Goal: Task Accomplishment & Management: Use online tool/utility

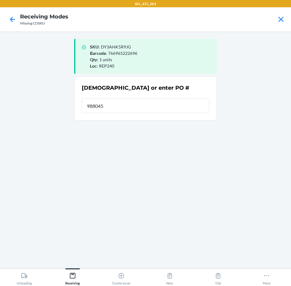
type input "9880456"
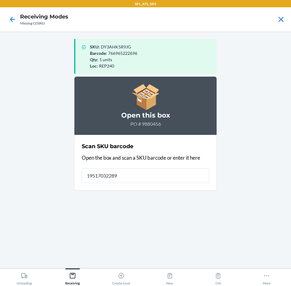
type input "195170322899"
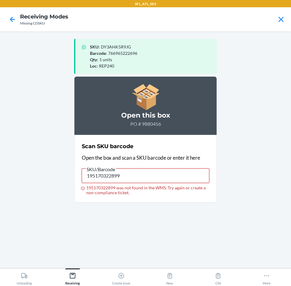
click at [186, 171] on input "195170322899" at bounding box center [145, 176] width 127 height 15
click at [168, 160] on p "Open the box and scan a SKU barcode or enter it here" at bounding box center [145, 158] width 127 height 8
click at [168, 166] on div "SKU/Barcode" at bounding box center [145, 167] width 127 height 3
click at [168, 169] on input "195170322899" at bounding box center [145, 176] width 127 height 15
click at [168, 170] on input "195170322899" at bounding box center [145, 176] width 127 height 15
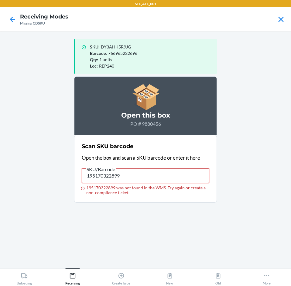
click at [168, 171] on input "195170322899" at bounding box center [145, 176] width 127 height 15
type input "197797102847"
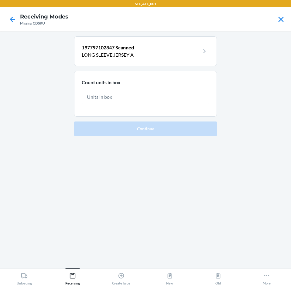
click at [96, 46] on span "197797102847 Scanned" at bounding box center [108, 48] width 52 height 6
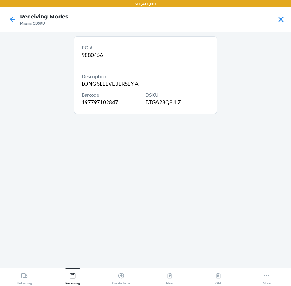
click at [100, 99] on div "Barcode 197797102847" at bounding box center [114, 98] width 64 height 15
click at [101, 102] on div "Barcode 197797102847" at bounding box center [114, 98] width 64 height 15
copy div "197797102847"
drag, startPoint x: 15, startPoint y: 23, endPoint x: 60, endPoint y: 30, distance: 46.0
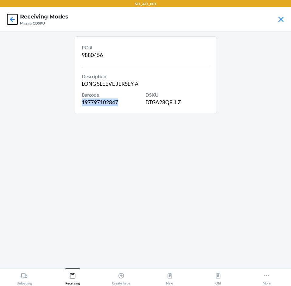
click at [16, 24] on icon at bounding box center [12, 19] width 10 height 10
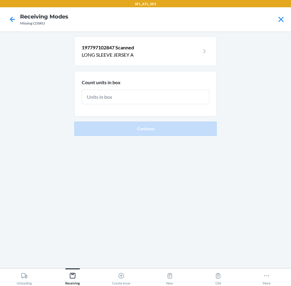
type input "1"
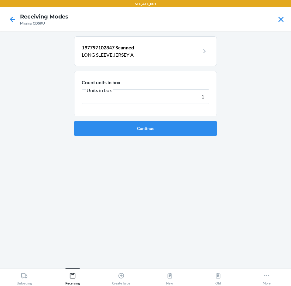
click button "Continue" at bounding box center [145, 128] width 143 height 15
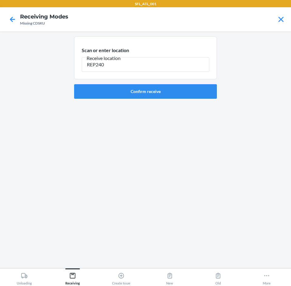
type input "REP240"
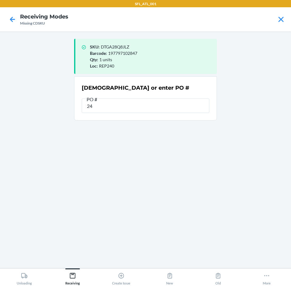
type input "2"
type input "9880456"
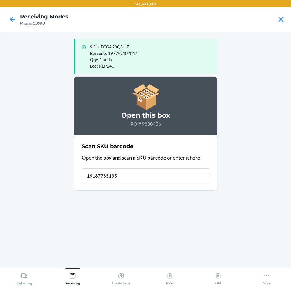
type input "191877851953"
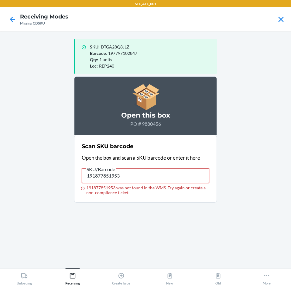
click at [128, 180] on input "191877851953" at bounding box center [145, 176] width 127 height 15
click at [131, 171] on input "191877851953" at bounding box center [145, 176] width 127 height 15
click at [171, 172] on input "191877852011" at bounding box center [145, 176] width 127 height 15
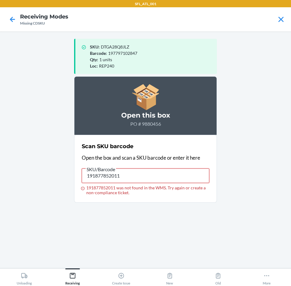
click at [171, 172] on input "191877852011" at bounding box center [145, 176] width 127 height 15
type input "195170322882"
click at [171, 172] on input "195170322882" at bounding box center [145, 176] width 127 height 15
click at [170, 173] on input "791841538189" at bounding box center [145, 176] width 127 height 15
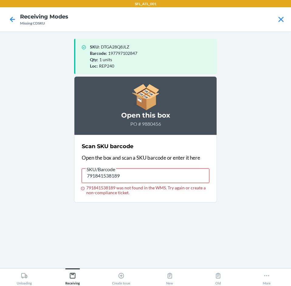
click at [170, 173] on input "791841538189" at bounding box center [145, 176] width 127 height 15
type input "195170322882"
click at [170, 173] on input "195170322882" at bounding box center [145, 176] width 127 height 15
type input "195170322899"
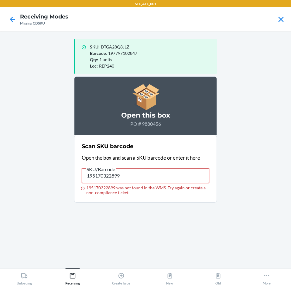
click at [168, 174] on input "195170322899" at bounding box center [145, 176] width 127 height 15
click at [167, 174] on input "195170322899" at bounding box center [145, 176] width 127 height 15
click at [168, 174] on input "195170322899" at bounding box center [145, 176] width 127 height 15
type input "195170319301"
click at [168, 175] on input "195170319301" at bounding box center [145, 176] width 127 height 15
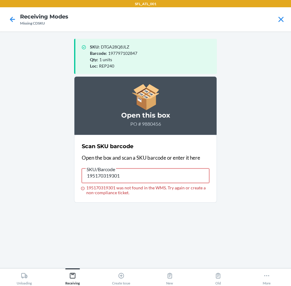
click at [168, 175] on input "195170319301" at bounding box center [145, 176] width 127 height 15
click at [173, 177] on input "696691969124" at bounding box center [145, 176] width 127 height 15
type input "191877852011"
click at [175, 177] on input "191877852011" at bounding box center [145, 176] width 127 height 15
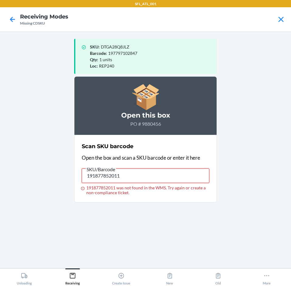
click at [175, 177] on input "191877852011" at bounding box center [145, 176] width 127 height 15
type input "197383134733"
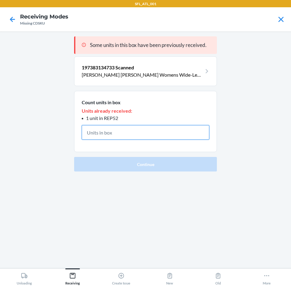
click at [205, 138] on input "text" at bounding box center [145, 132] width 127 height 15
type input "1"
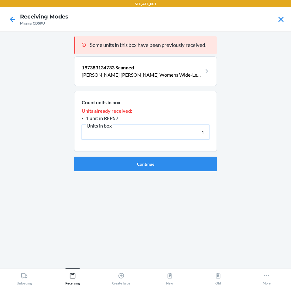
click button "Continue" at bounding box center [145, 164] width 143 height 15
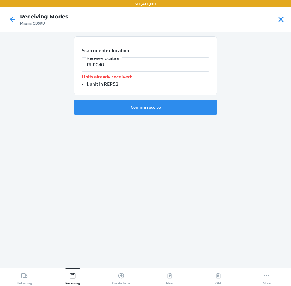
type input "REP240"
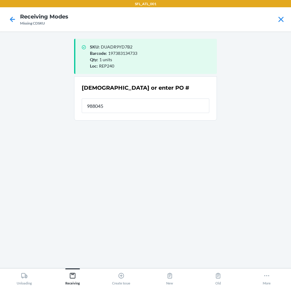
type input "9880456"
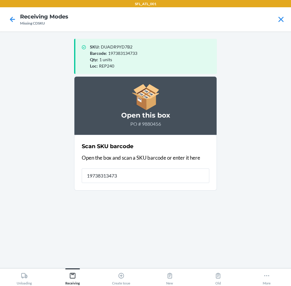
type input "197383134733"
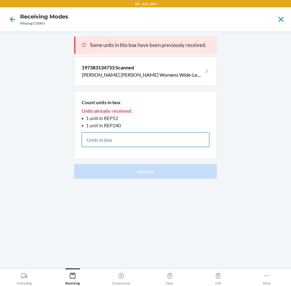
click at [200, 141] on input "text" at bounding box center [145, 140] width 127 height 15
type input "1"
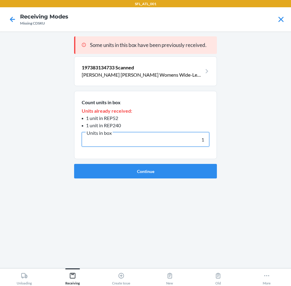
click button "Continue" at bounding box center [145, 171] width 143 height 15
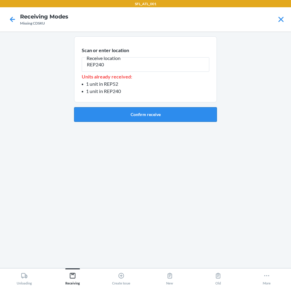
type input "REP240"
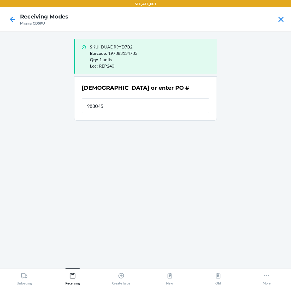
type input "9880456"
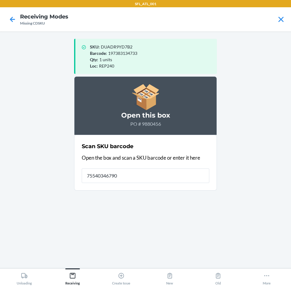
type input "755403467904"
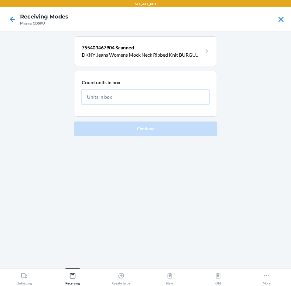
click at [194, 96] on input "text" at bounding box center [145, 97] width 127 height 15
type input "1"
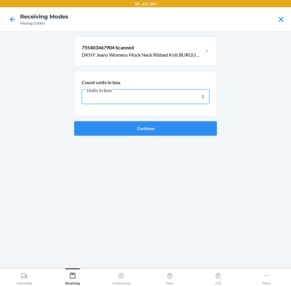
click button "Continue" at bounding box center [145, 128] width 143 height 15
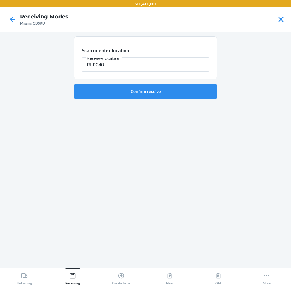
type input "REP240"
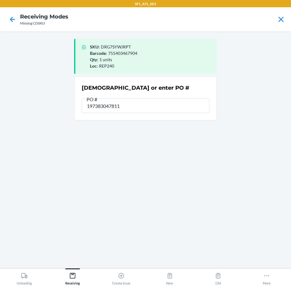
click at [161, 102] on input "197383047811" at bounding box center [145, 106] width 127 height 15
click at [161, 103] on input "197383047811" at bounding box center [145, 106] width 127 height 15
click at [118, 108] on input "197383047811" at bounding box center [145, 106] width 127 height 15
type input "9880456"
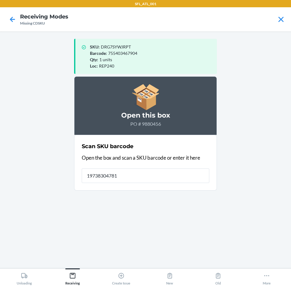
type input "197383047811"
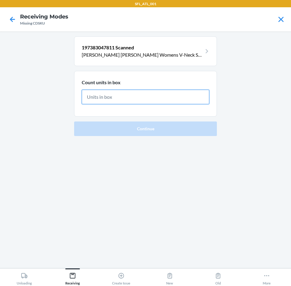
click at [154, 95] on input "text" at bounding box center [145, 97] width 127 height 15
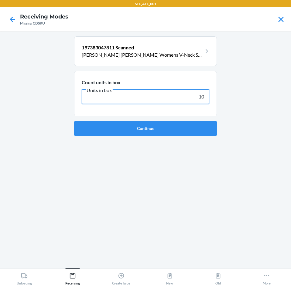
type input "1"
click button "Continue" at bounding box center [145, 128] width 143 height 15
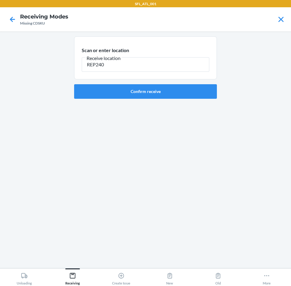
type input "REP240"
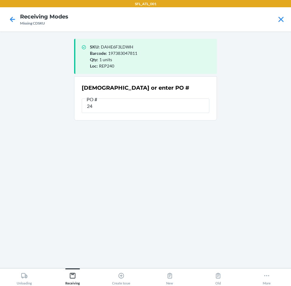
type input "2"
type input "9880456"
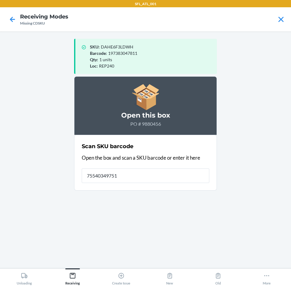
type input "755403497512"
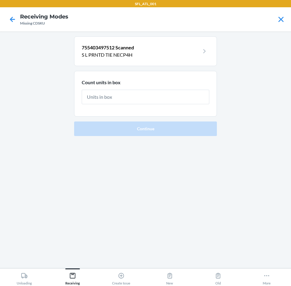
type input "1"
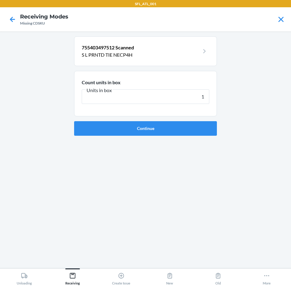
click button "Continue" at bounding box center [145, 128] width 143 height 15
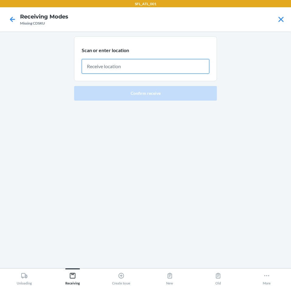
click at [133, 68] on input "text" at bounding box center [145, 66] width 127 height 15
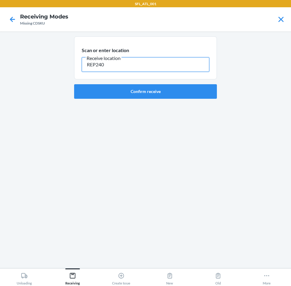
type input "REP240"
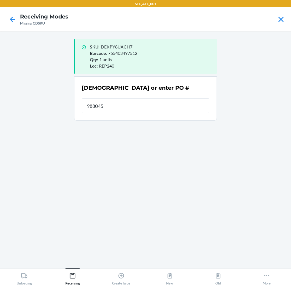
type input "9880456"
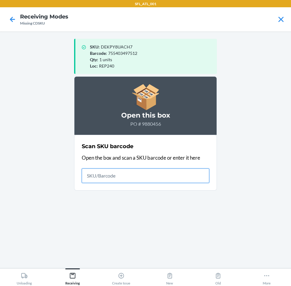
click at [202, 172] on input "text" at bounding box center [145, 176] width 127 height 15
type input "196367164377"
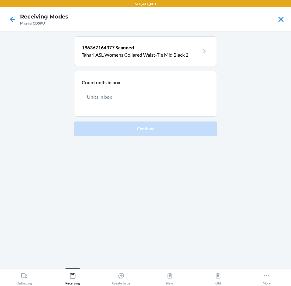
type input "7"
type input "1"
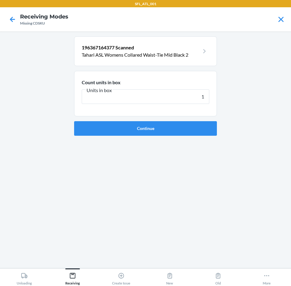
click button "Continue" at bounding box center [145, 128] width 143 height 15
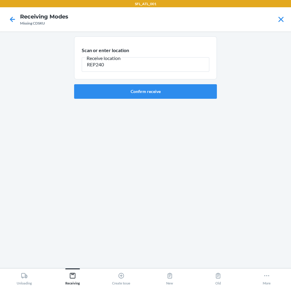
type input "REP240"
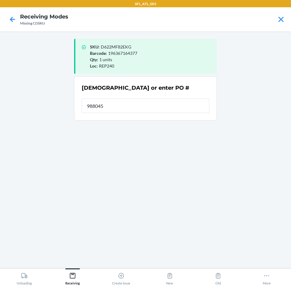
type input "9880456"
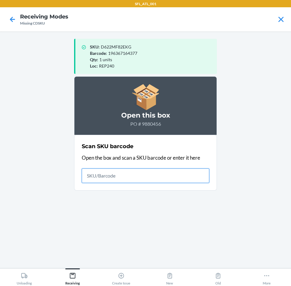
click at [173, 174] on input "text" at bounding box center [145, 176] width 127 height 15
type input "091309016090"
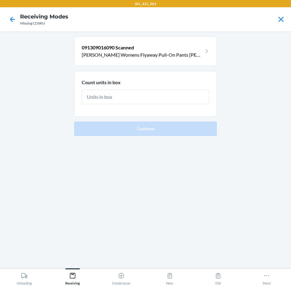
type input "1"
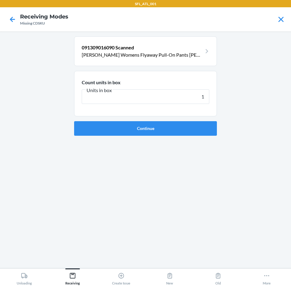
click button "Continue" at bounding box center [145, 128] width 143 height 15
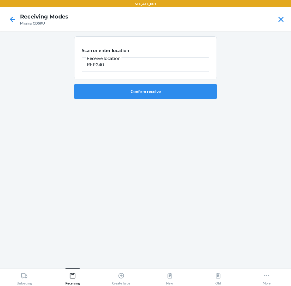
type input "REP240"
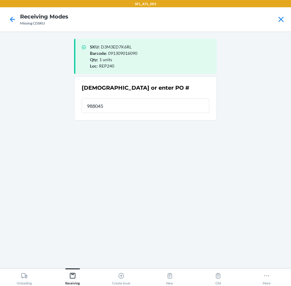
type input "9880456"
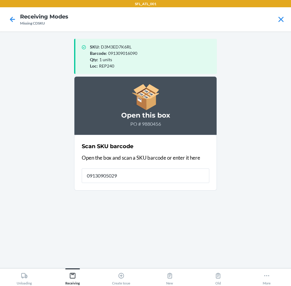
type input "091309050292"
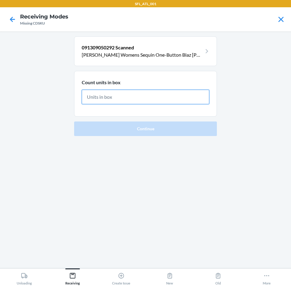
click at [178, 98] on input "text" at bounding box center [145, 97] width 127 height 15
type input "1"
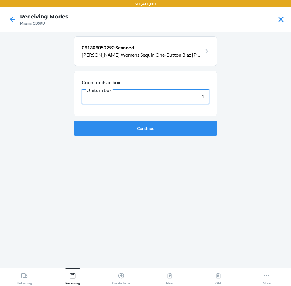
click button "Continue" at bounding box center [145, 128] width 143 height 15
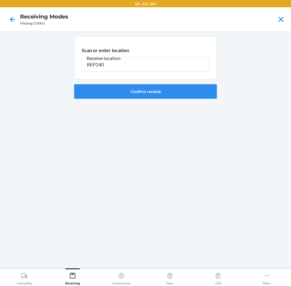
type input "REP240"
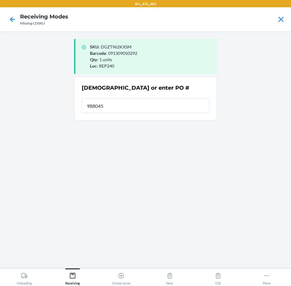
type input "9880456"
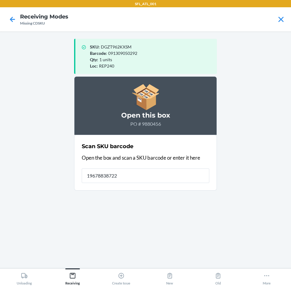
type input "196788387225"
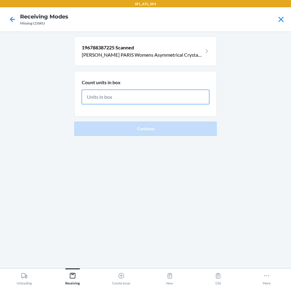
click at [143, 101] on input "text" at bounding box center [145, 97] width 127 height 15
type input "1"
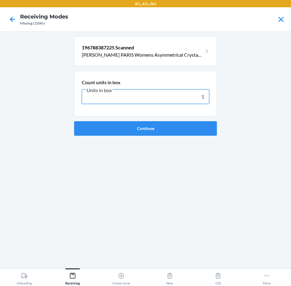
click button "Continue" at bounding box center [145, 128] width 143 height 15
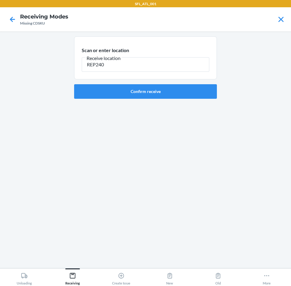
type input "REP240"
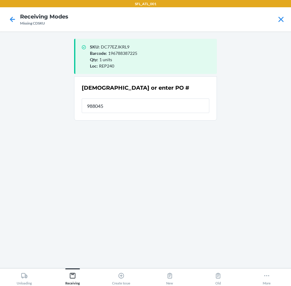
type input "9880456"
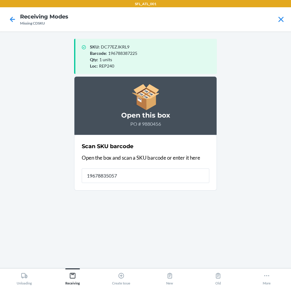
type input "196788350571"
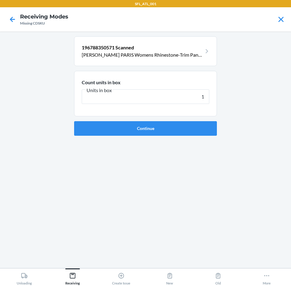
type input "1"
click button "Continue" at bounding box center [145, 128] width 143 height 15
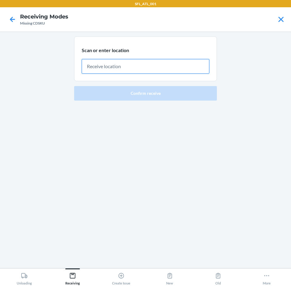
click at [200, 67] on input "text" at bounding box center [145, 66] width 127 height 15
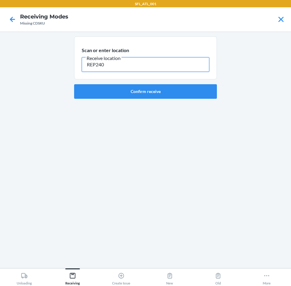
type input "REP240"
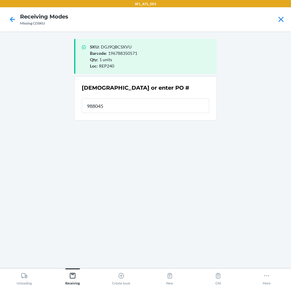
type input "9880456"
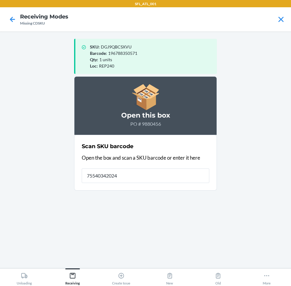
type input "755403420244"
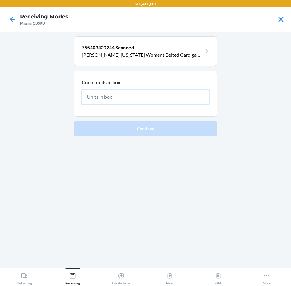
click at [191, 94] on input "text" at bounding box center [145, 97] width 127 height 15
type input "1"
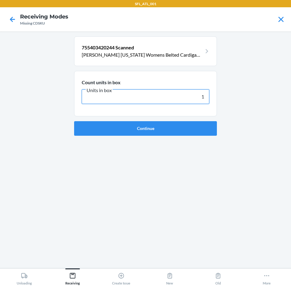
click button "Continue" at bounding box center [145, 128] width 143 height 15
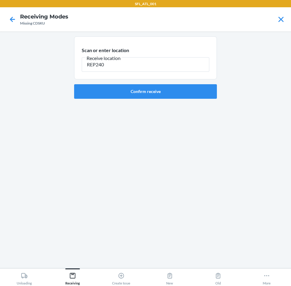
type input "REP240"
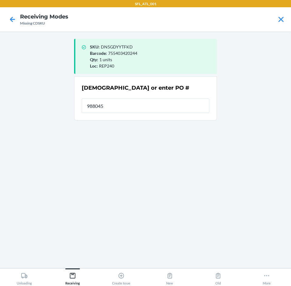
type input "9880456"
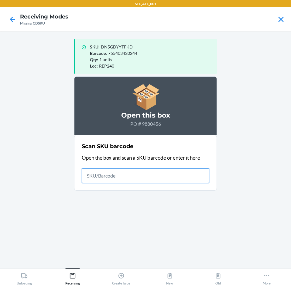
click at [174, 177] on input "text" at bounding box center [145, 176] width 127 height 15
type input "197383039380"
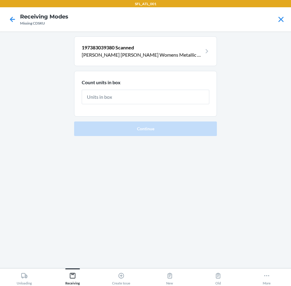
type input "1"
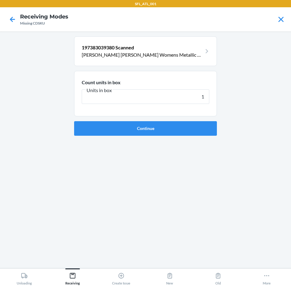
click button "Continue" at bounding box center [145, 128] width 143 height 15
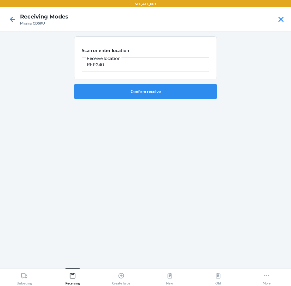
type input "REP240"
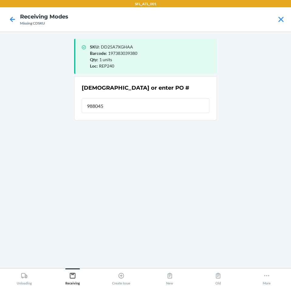
type input "9880456"
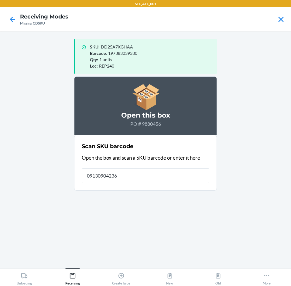
type input "091309042365"
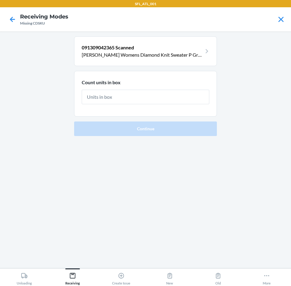
type input "1"
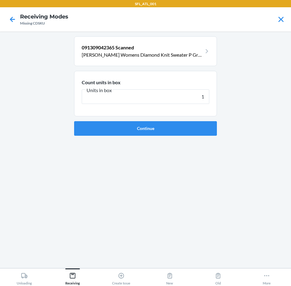
click button "Continue" at bounding box center [145, 128] width 143 height 15
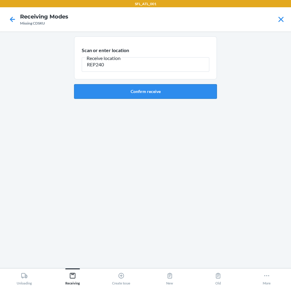
type input "REP240"
click at [175, 90] on button "Confirm receive" at bounding box center [145, 91] width 143 height 15
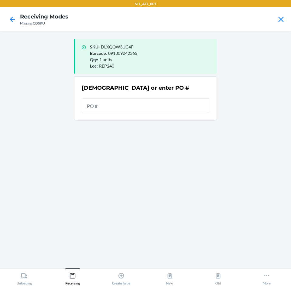
drag, startPoint x: 178, startPoint y: 93, endPoint x: 170, endPoint y: 106, distance: 15.7
click at [171, 103] on div "[DEMOGRAPHIC_DATA] or enter PO #" at bounding box center [145, 98] width 127 height 33
click at [170, 106] on input "text" at bounding box center [145, 106] width 127 height 15
type input "2"
type input "9880456"
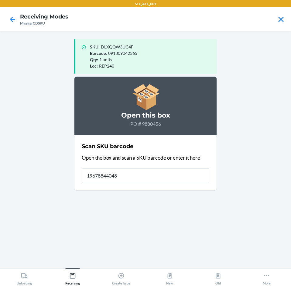
type input "196788440487"
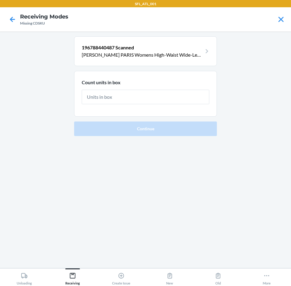
type input "1"
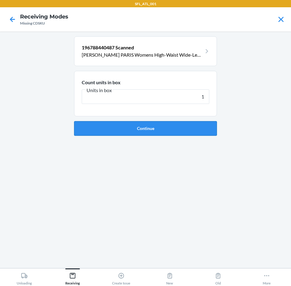
click button "Continue" at bounding box center [145, 128] width 143 height 15
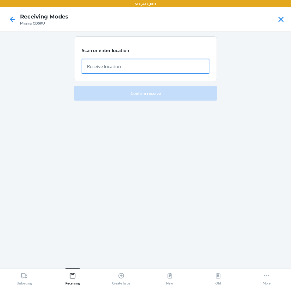
click at [174, 69] on input "text" at bounding box center [145, 66] width 127 height 15
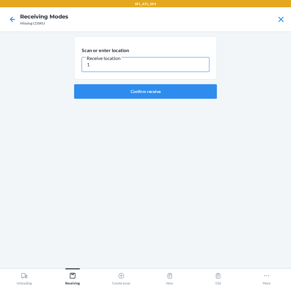
type input "1"
type input "REP240"
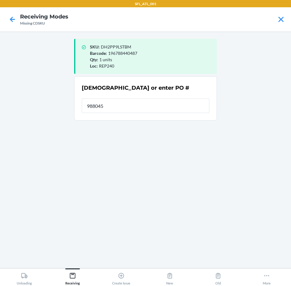
type input "9880456"
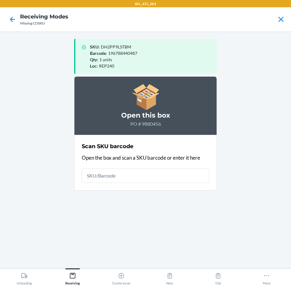
click at [170, 174] on input "text" at bounding box center [145, 176] width 127 height 15
type input "091309012245"
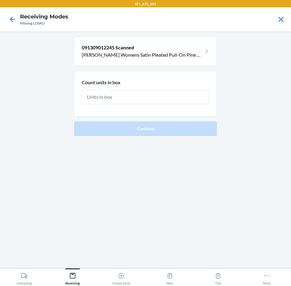
click at [164, 98] on input "text" at bounding box center [145, 97] width 127 height 15
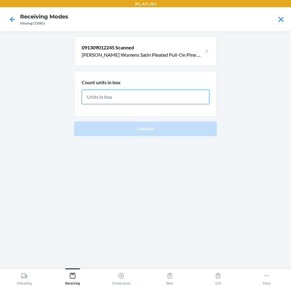
click at [126, 99] on input "text" at bounding box center [145, 97] width 127 height 15
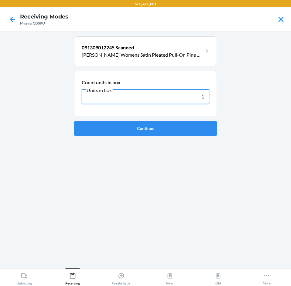
type input "1"
click button "Continue" at bounding box center [145, 128] width 143 height 15
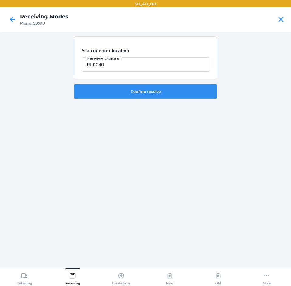
type input "REP240"
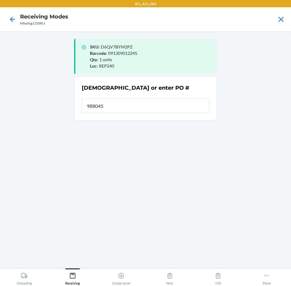
type input "9880456"
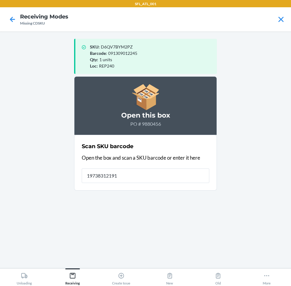
type input "197383121917"
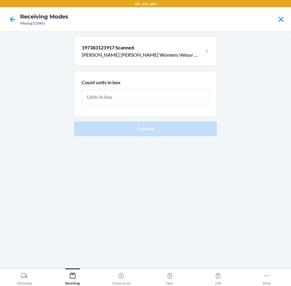
type input "1"
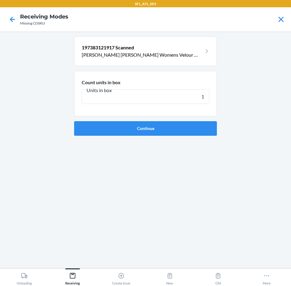
click button "Continue" at bounding box center [145, 128] width 143 height 15
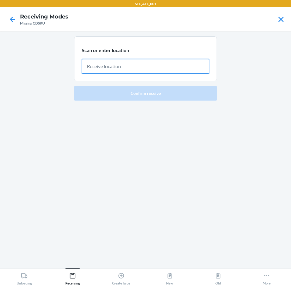
click at [152, 64] on input "text" at bounding box center [145, 66] width 127 height 15
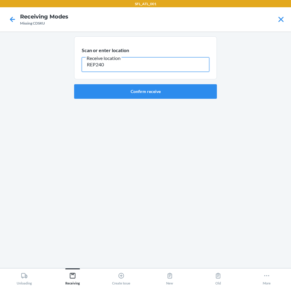
type input "REP240"
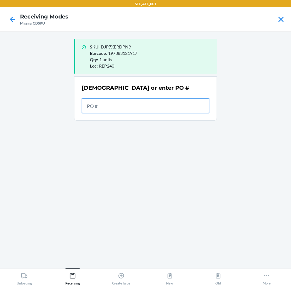
click at [155, 103] on input "text" at bounding box center [145, 106] width 127 height 15
type input "9880456"
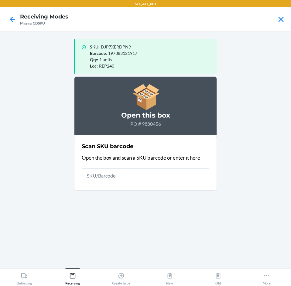
type input "1"
type input "797130068771"
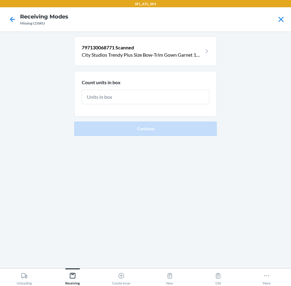
type input "1"
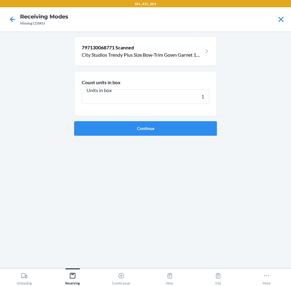
click button "Continue" at bounding box center [145, 128] width 143 height 15
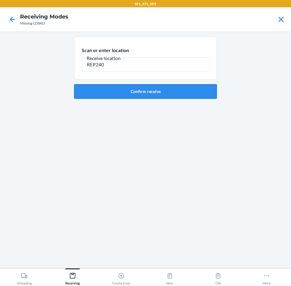
type input "REP240"
click at [186, 95] on button "Confirm receive" at bounding box center [145, 91] width 143 height 15
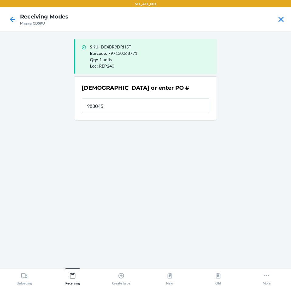
type input "9880456"
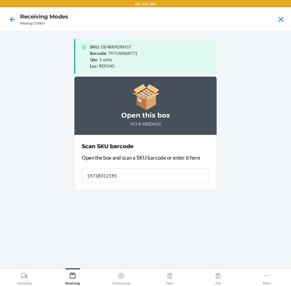
type input "197383121917"
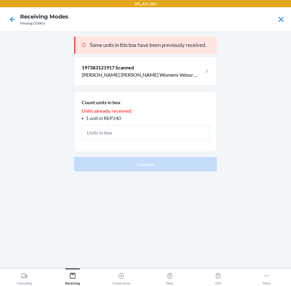
type input "1"
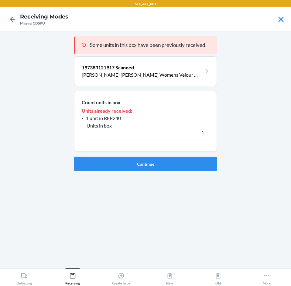
click button "Continue" at bounding box center [145, 164] width 143 height 15
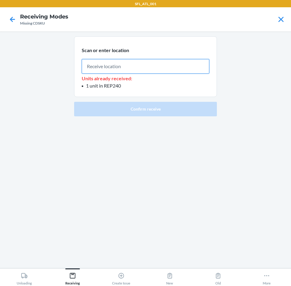
click at [191, 62] on input "text" at bounding box center [145, 66] width 127 height 15
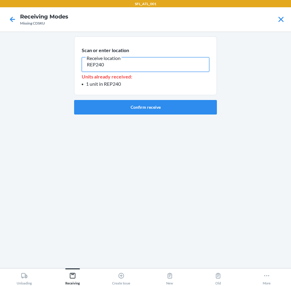
type input "REP240"
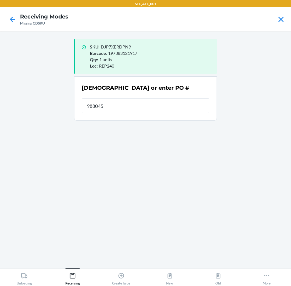
type input "9880456"
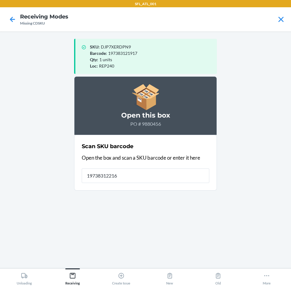
type input "197383122167"
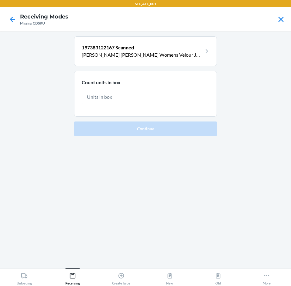
type input "1"
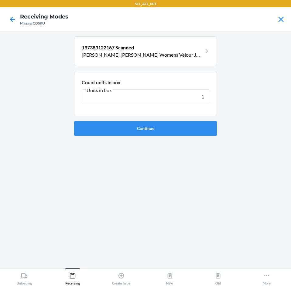
click button "Continue" at bounding box center [145, 128] width 143 height 15
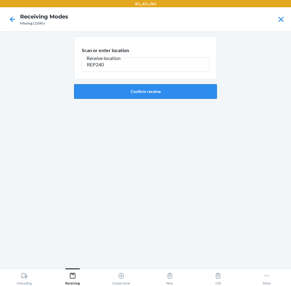
type input "REP240"
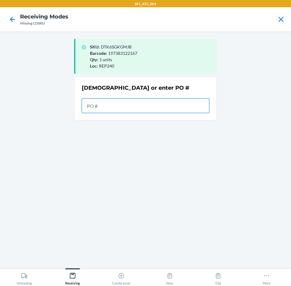
click at [165, 101] on input "text" at bounding box center [145, 106] width 127 height 15
type input "9880456"
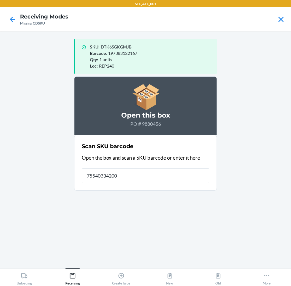
type input "755403342003"
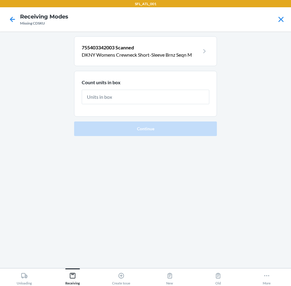
type input "1"
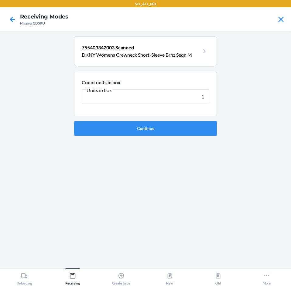
click button "Continue" at bounding box center [145, 128] width 143 height 15
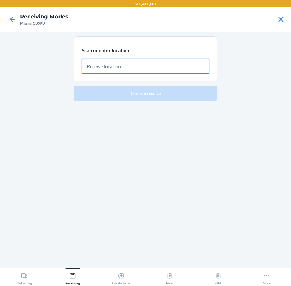
click at [166, 65] on input "text" at bounding box center [145, 66] width 127 height 15
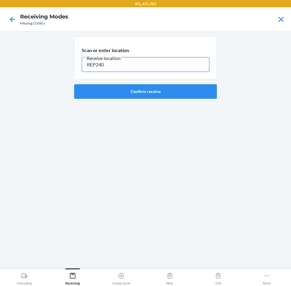
type input "REP240"
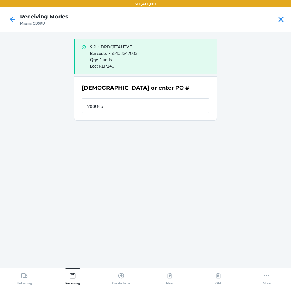
type input "9880456"
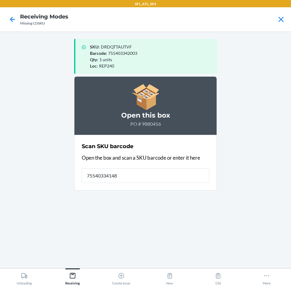
type input "755403341488"
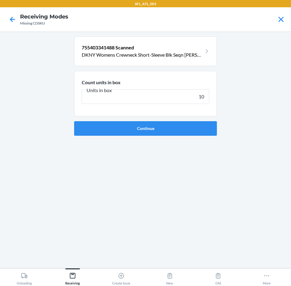
type input "1"
click button "Continue" at bounding box center [145, 128] width 143 height 15
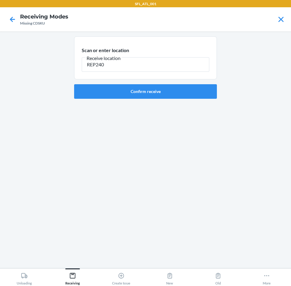
type input "REP240"
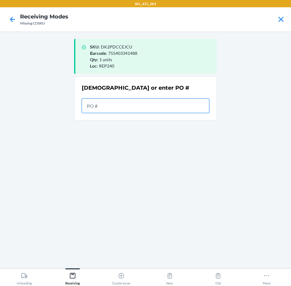
click at [144, 107] on input "text" at bounding box center [145, 106] width 127 height 15
type input "9880456"
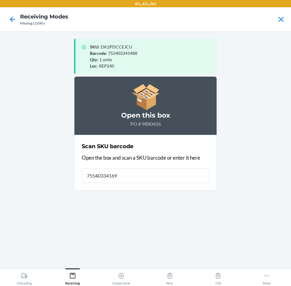
type input "755403341693"
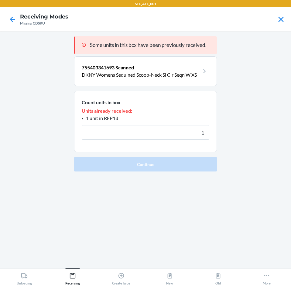
click button "Continue" at bounding box center [145, 164] width 143 height 15
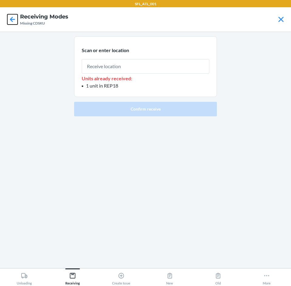
click at [15, 20] on icon at bounding box center [12, 19] width 10 height 10
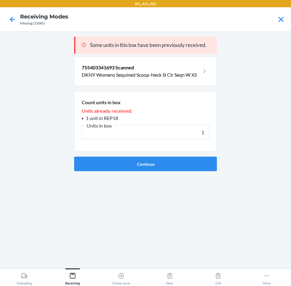
click button "Continue" at bounding box center [145, 164] width 143 height 15
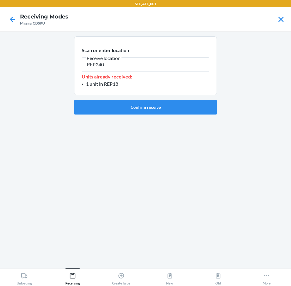
type input "REP240"
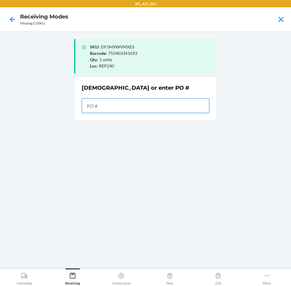
click at [164, 107] on input "text" at bounding box center [145, 106] width 127 height 15
type input "9880456"
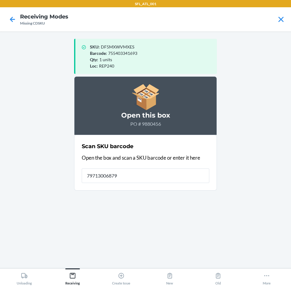
type input "797130068795"
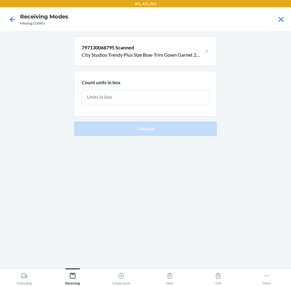
type input "1"
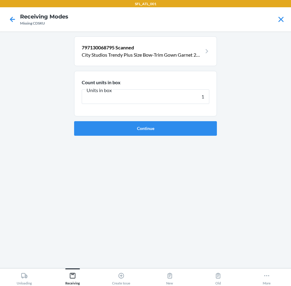
click button "Continue" at bounding box center [145, 128] width 143 height 15
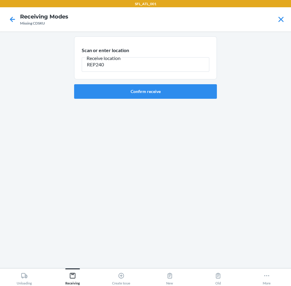
type input "REP240"
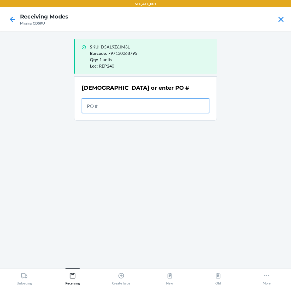
click at [142, 110] on input "text" at bounding box center [145, 106] width 127 height 15
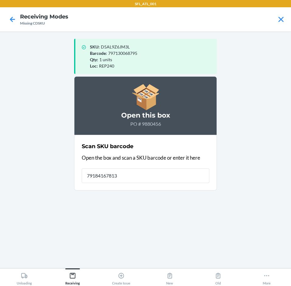
type input "791841678137"
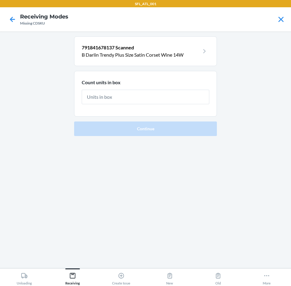
type input "1"
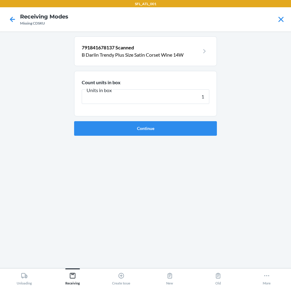
click button "Continue" at bounding box center [145, 128] width 143 height 15
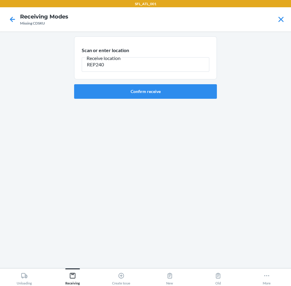
type input "REP240"
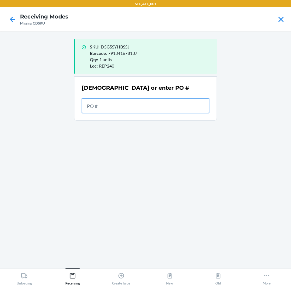
click at [181, 105] on input "text" at bounding box center [145, 106] width 127 height 15
type input "9880456"
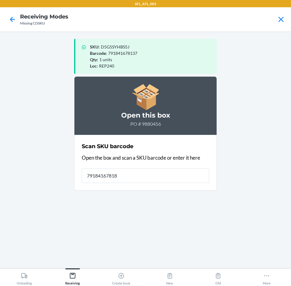
type input "791841678182"
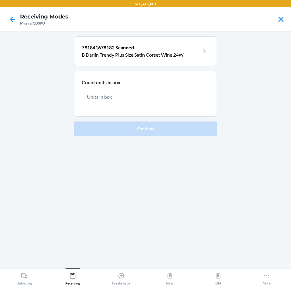
type input "1"
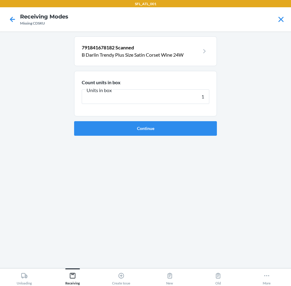
click button "Continue" at bounding box center [145, 128] width 143 height 15
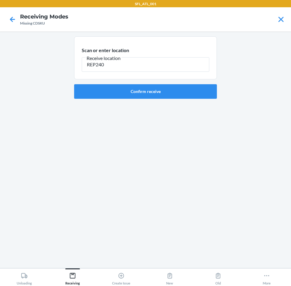
type input "REP240"
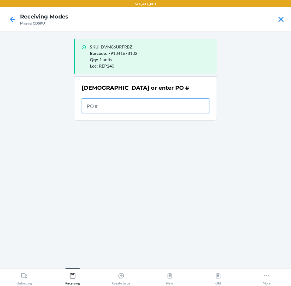
drag, startPoint x: 147, startPoint y: 107, endPoint x: 154, endPoint y: 106, distance: 7.0
click at [149, 107] on input "text" at bounding box center [145, 106] width 127 height 15
type input "9880456"
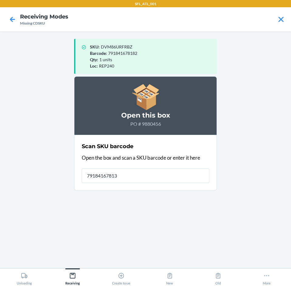
type input "791841678137"
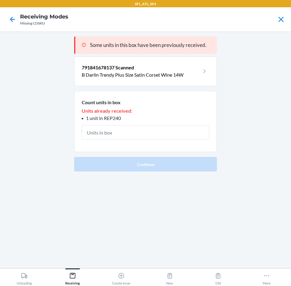
type input "7"
type input "1"
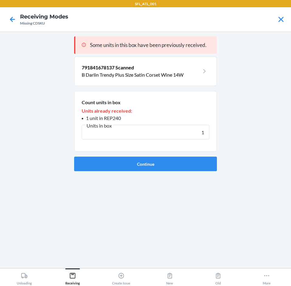
click button "Continue" at bounding box center [145, 164] width 143 height 15
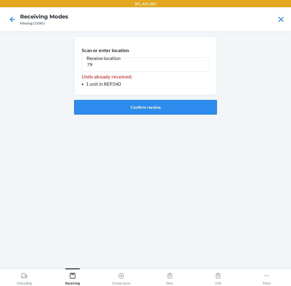
type input "7"
type input "9"
type input "REP240"
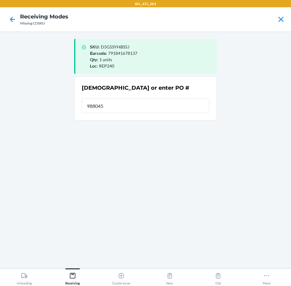
type input "9880456"
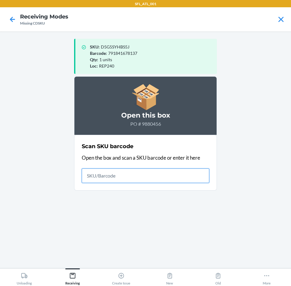
click at [164, 177] on input "text" at bounding box center [145, 176] width 127 height 15
type input "791841678175"
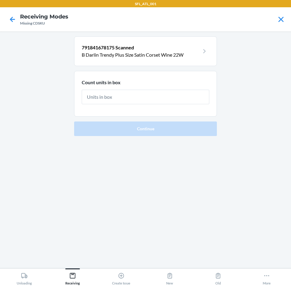
type input "1"
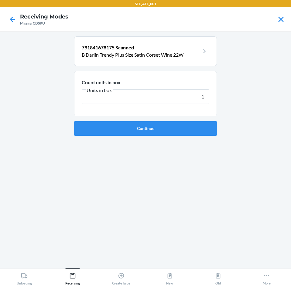
click button "Continue" at bounding box center [145, 128] width 143 height 15
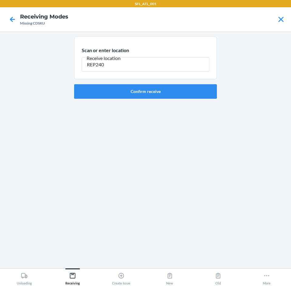
type input "REP240"
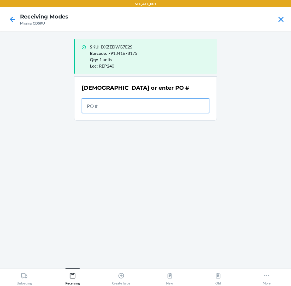
click at [188, 110] on input "text" at bounding box center [145, 106] width 127 height 15
type input "9880456"
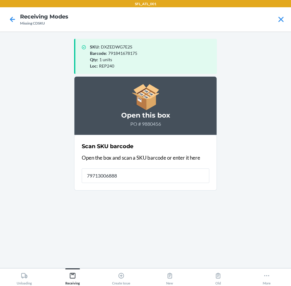
type input "797130068887"
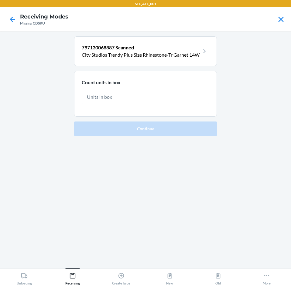
type input "1"
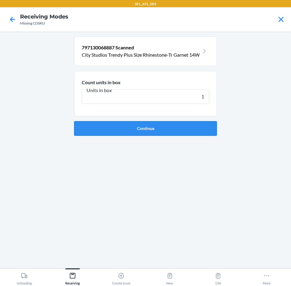
click button "Continue" at bounding box center [145, 128] width 143 height 15
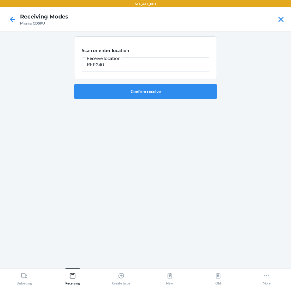
type input "REP240"
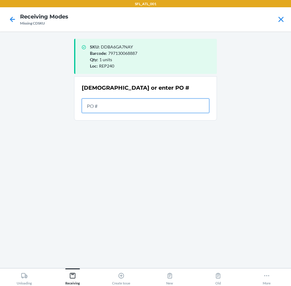
click at [137, 100] on input "text" at bounding box center [145, 106] width 127 height 15
type input "9880456"
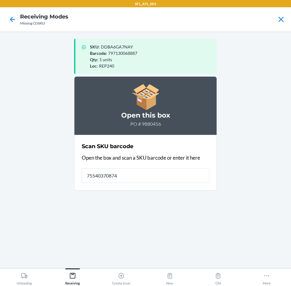
type input "755403708748"
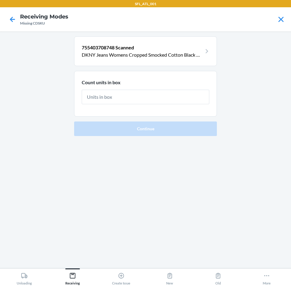
type input "1"
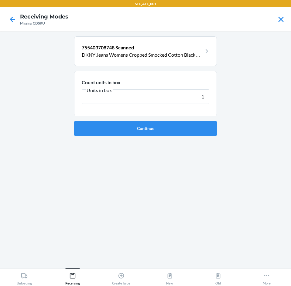
click button "Continue" at bounding box center [145, 128] width 143 height 15
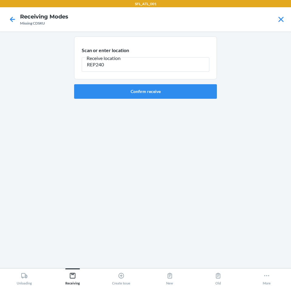
type input "REP240"
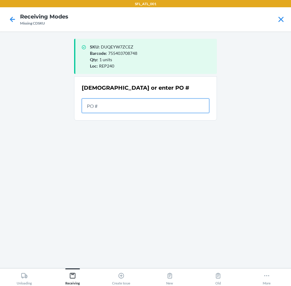
click at [159, 103] on input "text" at bounding box center [145, 106] width 127 height 15
type input "9880456"
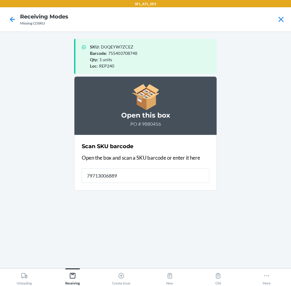
type input "797130068894"
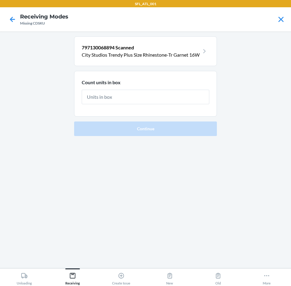
type input "1"
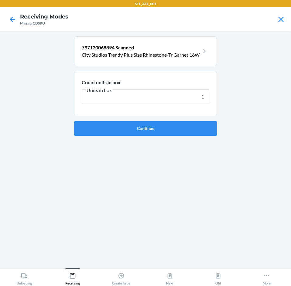
click button "Continue" at bounding box center [145, 128] width 143 height 15
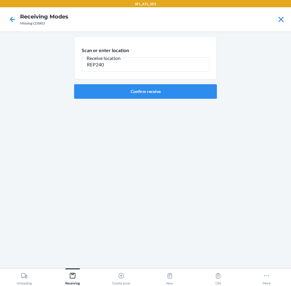
type input "REP240"
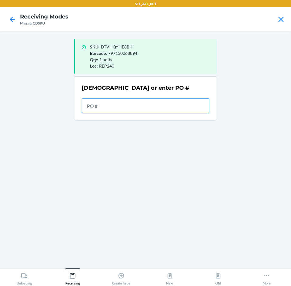
click at [180, 107] on input "text" at bounding box center [145, 106] width 127 height 15
type input "9880456"
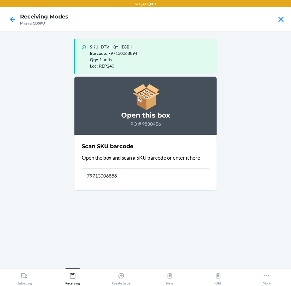
type input "797130068887"
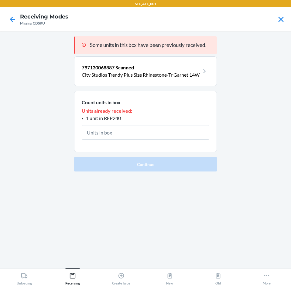
type input "1"
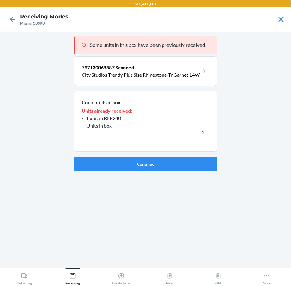
click button "Continue" at bounding box center [145, 164] width 143 height 15
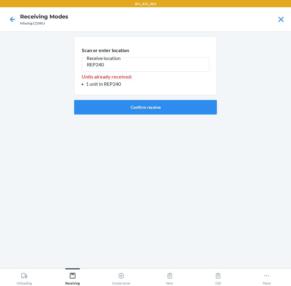
type input "REP240"
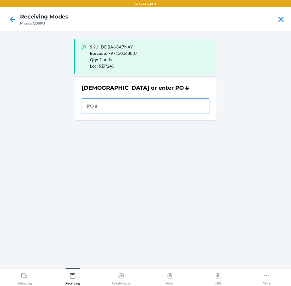
click at [166, 106] on input "text" at bounding box center [145, 106] width 127 height 15
type input "9880456"
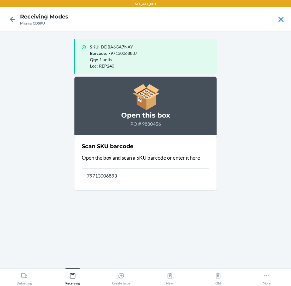
type input "797130068931"
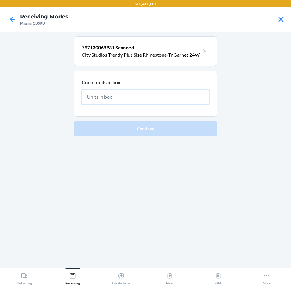
click at [130, 103] on input "text" at bounding box center [145, 97] width 127 height 15
type input "1"
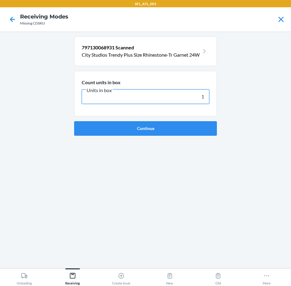
click button "Continue" at bounding box center [145, 128] width 143 height 15
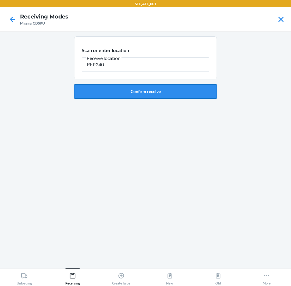
type input "REP240"
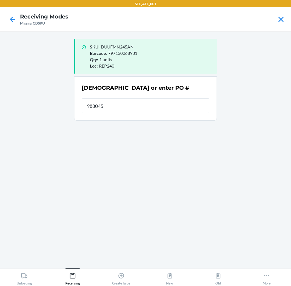
type input "9880456"
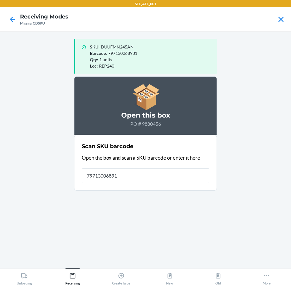
type input "797130068917"
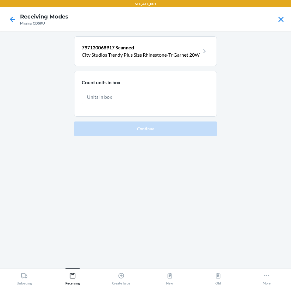
type input "1"
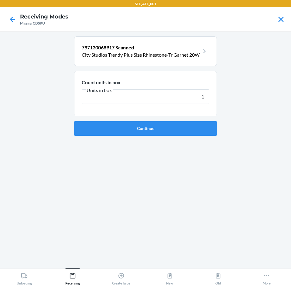
click button "Continue" at bounding box center [145, 128] width 143 height 15
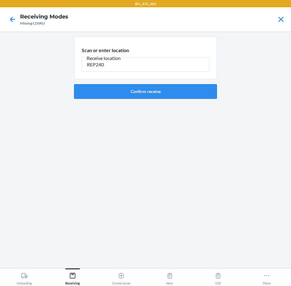
type input "REP240"
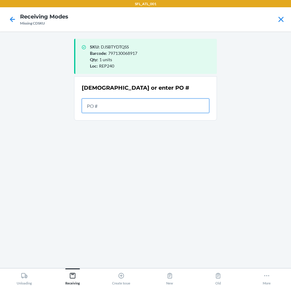
click at [164, 103] on input "text" at bounding box center [145, 106] width 127 height 15
type input "9880456"
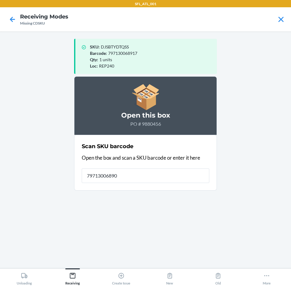
type input "797130068900"
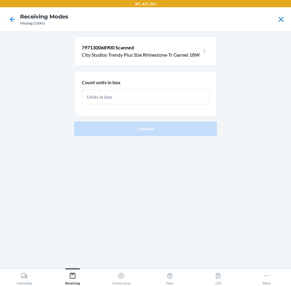
click at [139, 101] on input "text" at bounding box center [145, 97] width 127 height 15
type input "1"
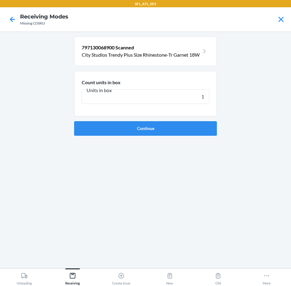
click button "Continue" at bounding box center [145, 128] width 143 height 15
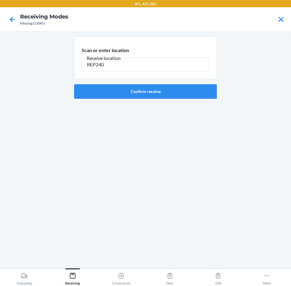
type input "REP240"
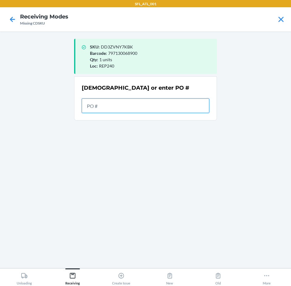
click at [124, 108] on input "text" at bounding box center [145, 106] width 127 height 15
type input "9880456"
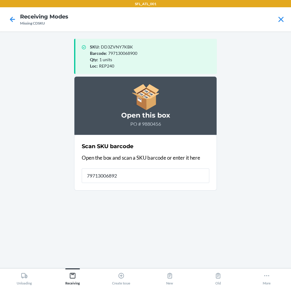
type input "797130068924"
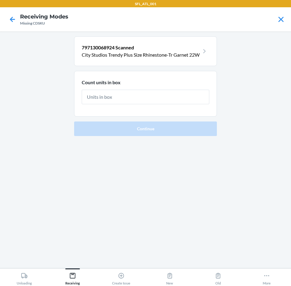
type input "1"
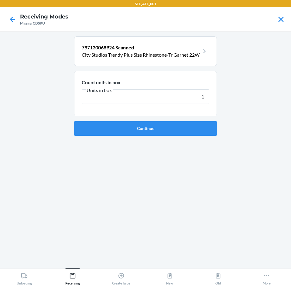
click button "Continue" at bounding box center [145, 128] width 143 height 15
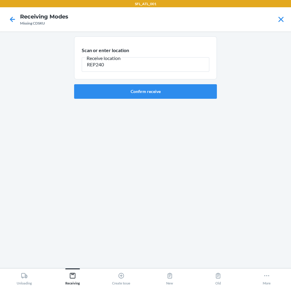
type input "REP240"
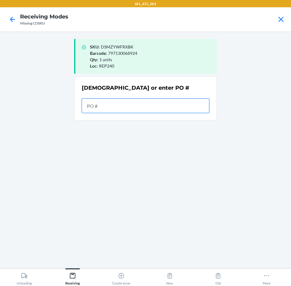
drag, startPoint x: 158, startPoint y: 102, endPoint x: 160, endPoint y: 99, distance: 3.8
click at [158, 102] on input "text" at bounding box center [145, 106] width 127 height 15
type input "9880456"
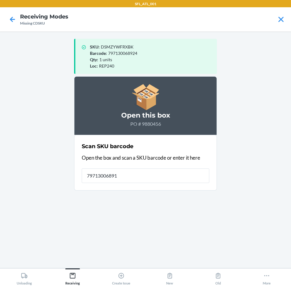
type input "797130068917"
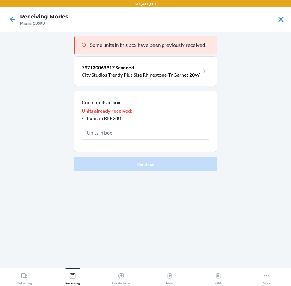
type input "1"
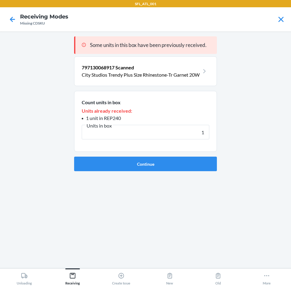
click button "Continue" at bounding box center [145, 164] width 143 height 15
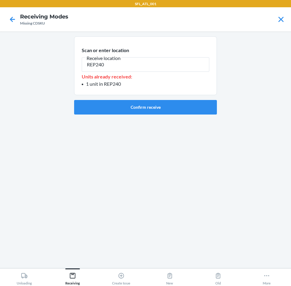
type input "REP240"
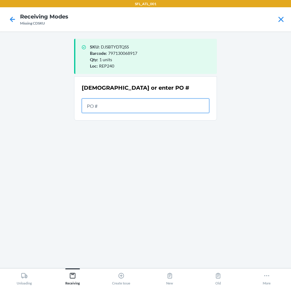
click at [172, 108] on input "text" at bounding box center [145, 106] width 127 height 15
type input "9880456"
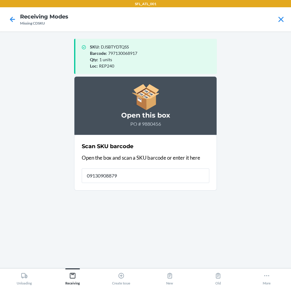
type input "091309088790"
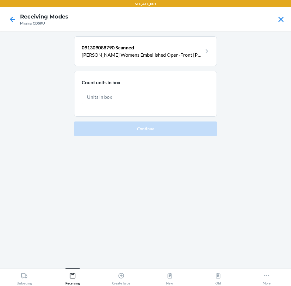
type input "1"
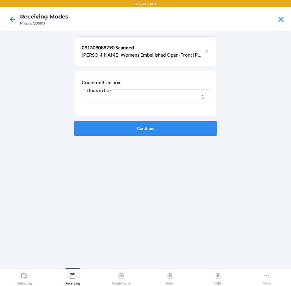
click button "Continue" at bounding box center [145, 128] width 143 height 15
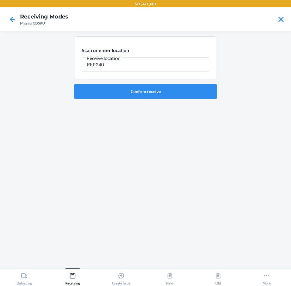
type input "REP240"
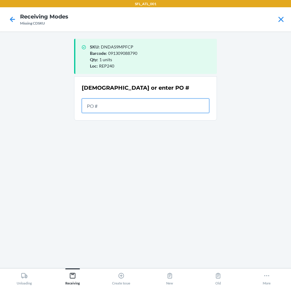
click at [121, 111] on input "text" at bounding box center [145, 106] width 127 height 15
type input "9880456"
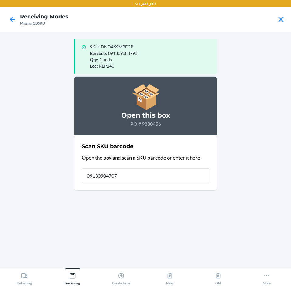
type input "091309047070"
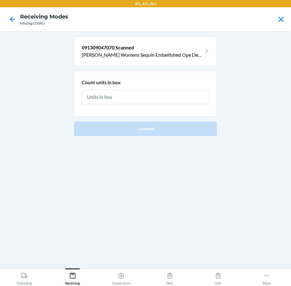
type input "1"
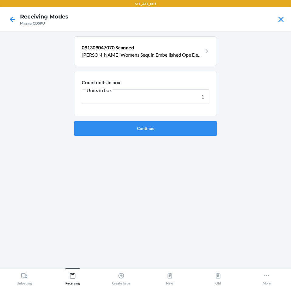
click button "Continue" at bounding box center [145, 128] width 143 height 15
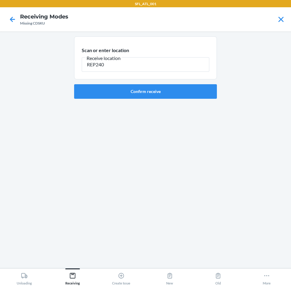
type input "REP240"
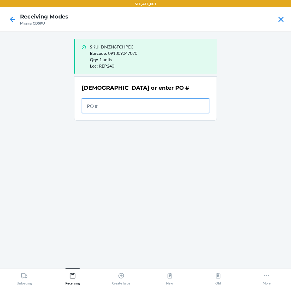
click at [156, 111] on input "text" at bounding box center [145, 106] width 127 height 15
type input "9880456"
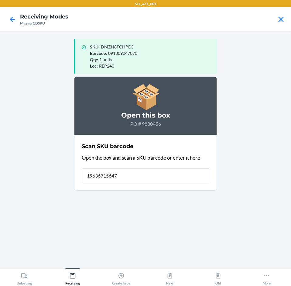
type input "196367156471"
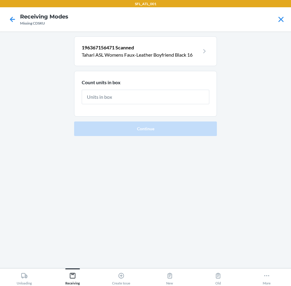
type input "1"
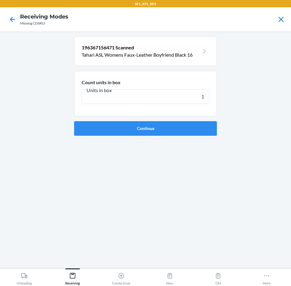
click button "Continue" at bounding box center [145, 128] width 143 height 15
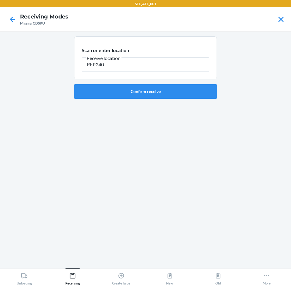
type input "REP240"
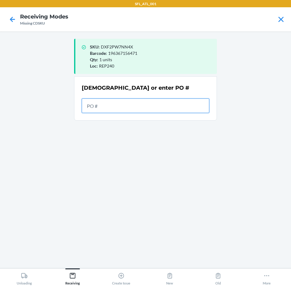
click at [197, 108] on input "text" at bounding box center [145, 106] width 127 height 15
type input "9880456"
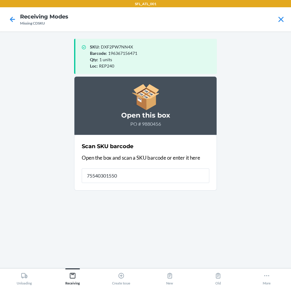
type input "755403015501"
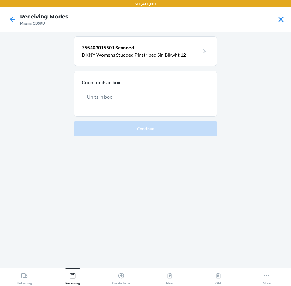
type input "1"
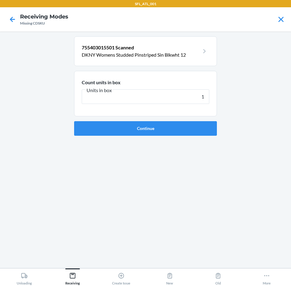
click button "Continue" at bounding box center [145, 128] width 143 height 15
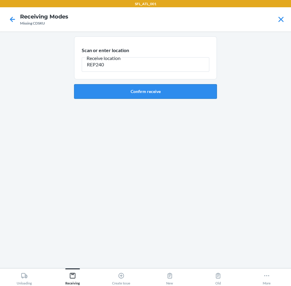
type input "REP240"
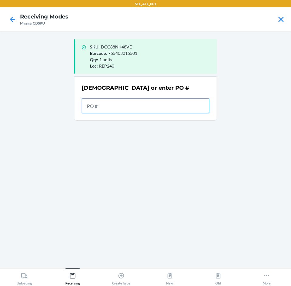
click at [126, 106] on input "text" at bounding box center [145, 106] width 127 height 15
type input "9880456"
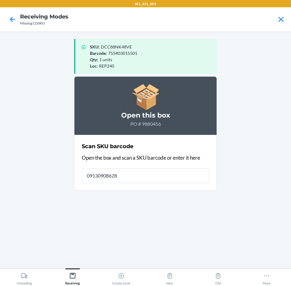
type input "091309086284"
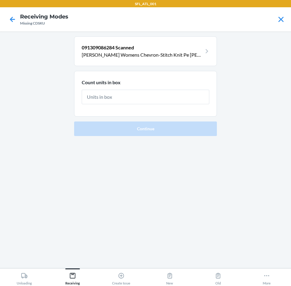
type input "1"
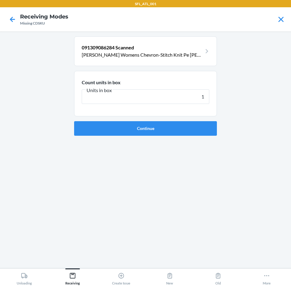
click button "Continue" at bounding box center [145, 128] width 143 height 15
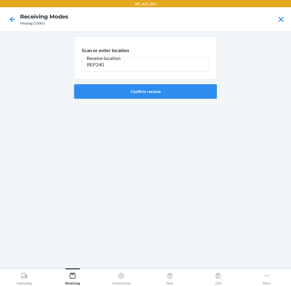
type input "REP240"
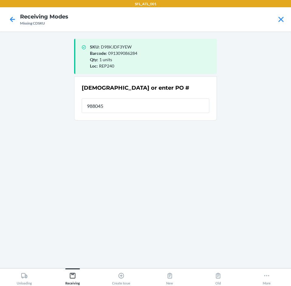
type input "9880456"
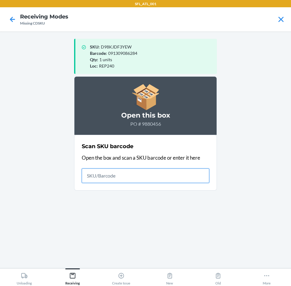
click at [184, 179] on input "text" at bounding box center [145, 176] width 127 height 15
type input "091309082989"
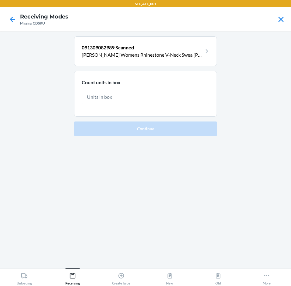
type input "1"
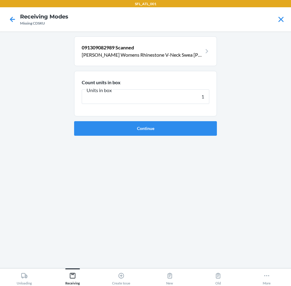
click button "Continue" at bounding box center [145, 128] width 143 height 15
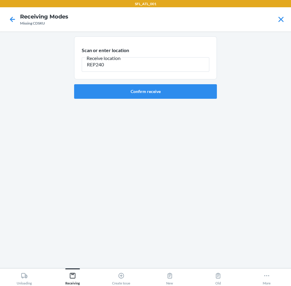
type input "REP240"
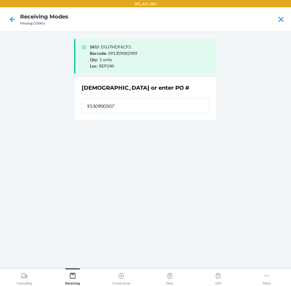
type input "91309005070"
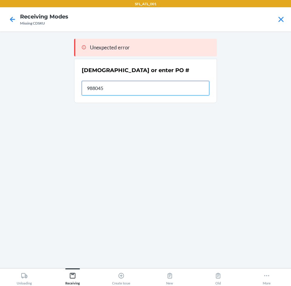
type input "9880456"
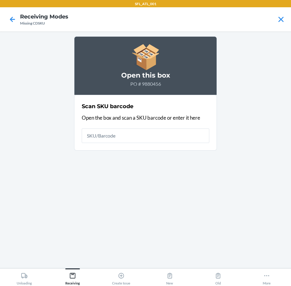
click at [169, 145] on section "Scan SKU barcode Open the box and scan a SKU barcode or enter it here" at bounding box center [145, 123] width 143 height 56
click at [165, 140] on input "text" at bounding box center [145, 136] width 127 height 15
type input "091309005070"
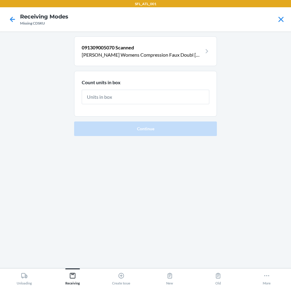
type input "1"
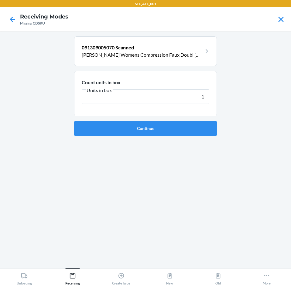
click button "Continue" at bounding box center [145, 128] width 143 height 15
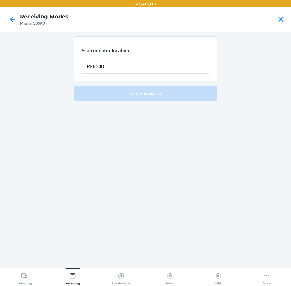
type input "REP240"
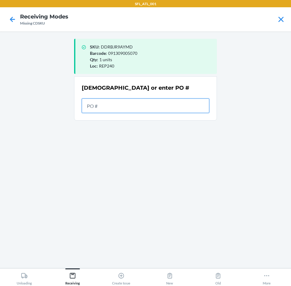
click at [190, 104] on input "text" at bounding box center [145, 106] width 127 height 15
type input "9880456"
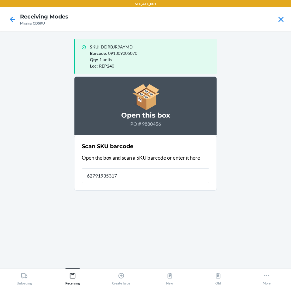
type input "627919353173"
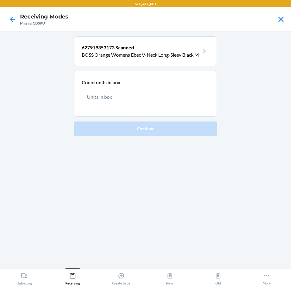
type input "1"
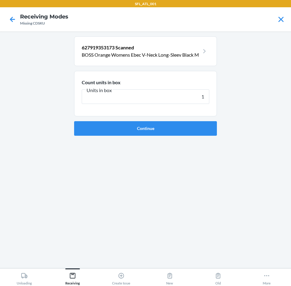
click button "Continue" at bounding box center [145, 128] width 143 height 15
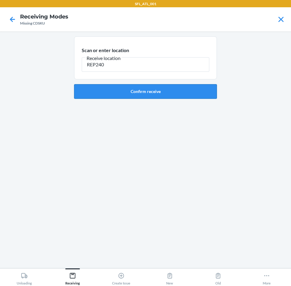
type input "REP240"
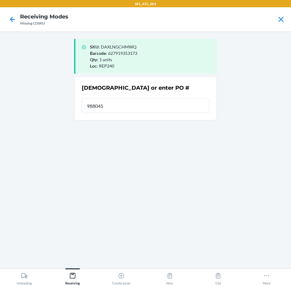
type input "9880456"
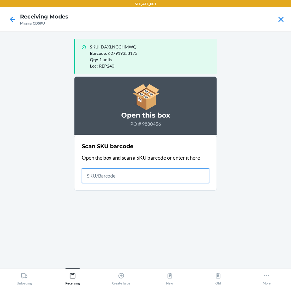
click at [158, 181] on input "text" at bounding box center [145, 176] width 127 height 15
type input "755403323965"
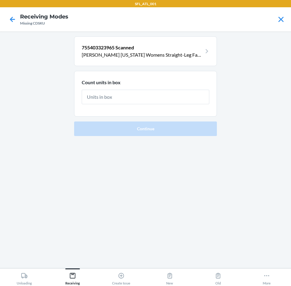
type input "1"
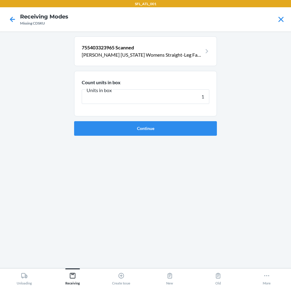
click button "Continue" at bounding box center [145, 128] width 143 height 15
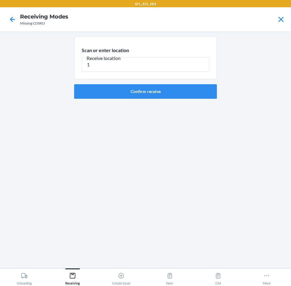
type input "1"
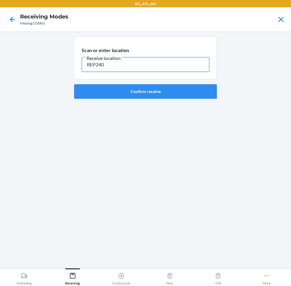
type input "REP240"
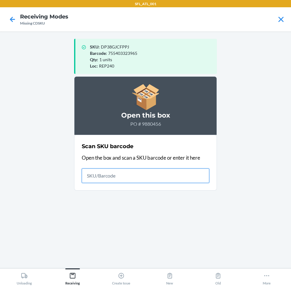
click at [179, 175] on input "text" at bounding box center [145, 176] width 127 height 15
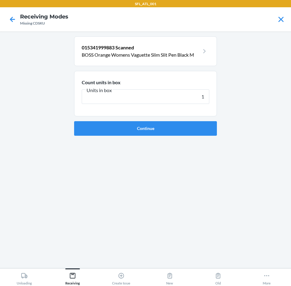
click button "Continue" at bounding box center [145, 128] width 143 height 15
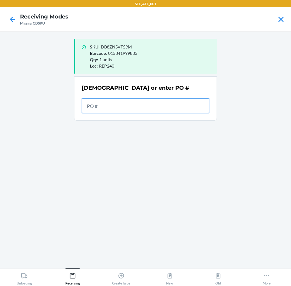
click at [162, 111] on input "text" at bounding box center [145, 106] width 127 height 15
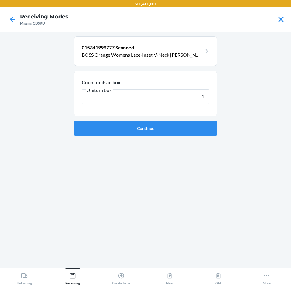
click button "Continue" at bounding box center [145, 128] width 143 height 15
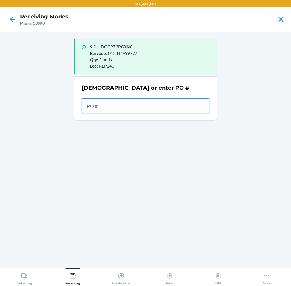
click at [161, 103] on input "text" at bounding box center [145, 106] width 127 height 15
